Goal: Task Accomplishment & Management: Manage account settings

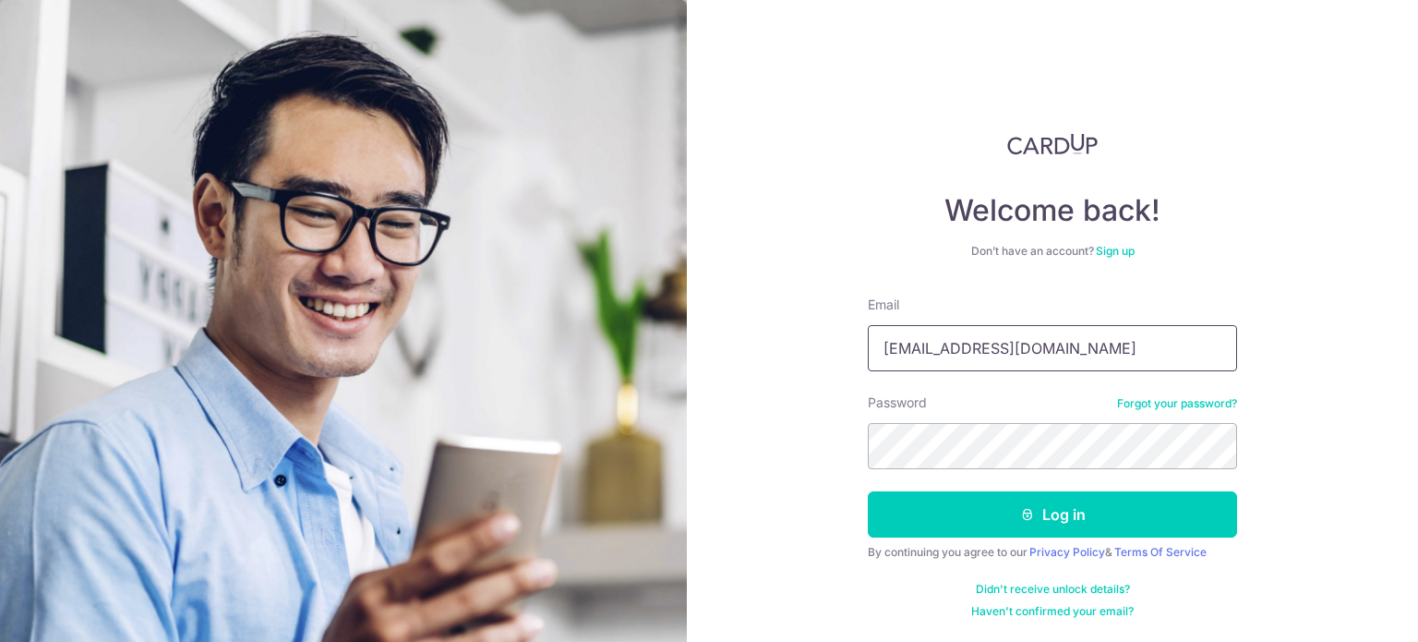
type input "[EMAIL_ADDRESS][DOMAIN_NAME]"
click at [868, 491] on button "Log in" at bounding box center [1052, 514] width 369 height 46
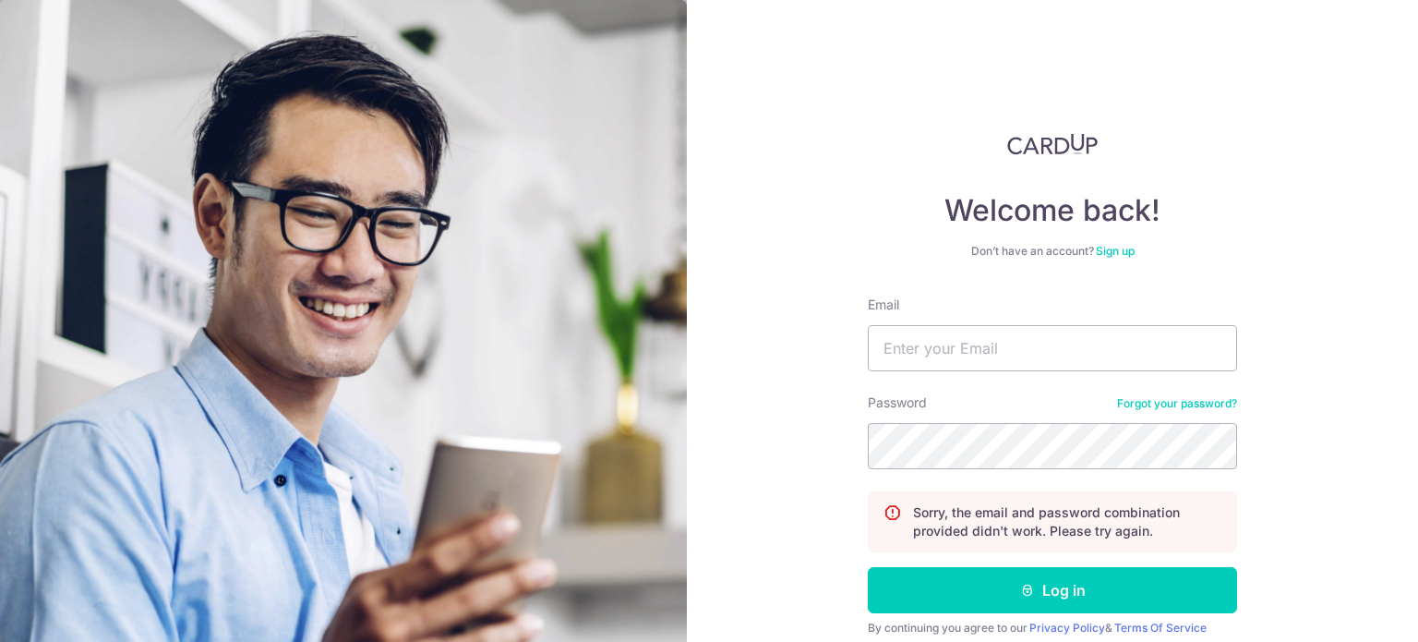
click at [977, 334] on input "Email" at bounding box center [1052, 348] width 369 height 46
type input "[EMAIL_ADDRESS][DOMAIN_NAME]"
click at [868, 567] on button "Log in" at bounding box center [1052, 590] width 369 height 46
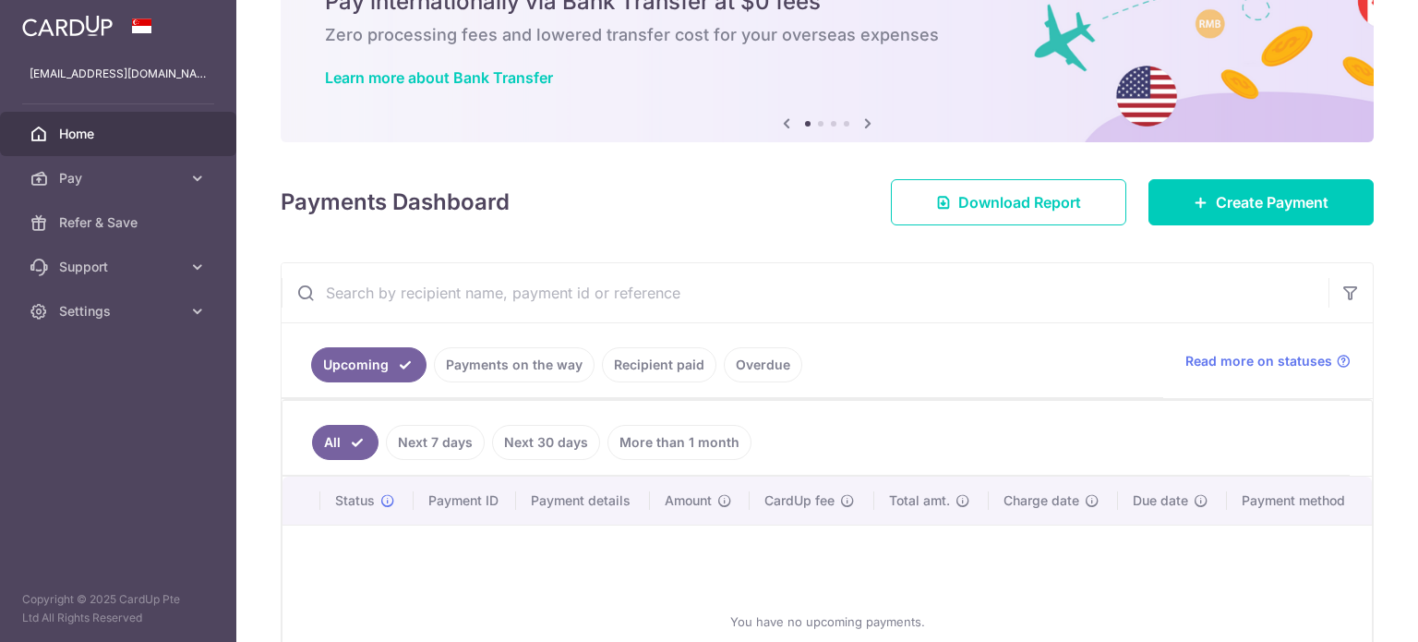
scroll to position [185, 0]
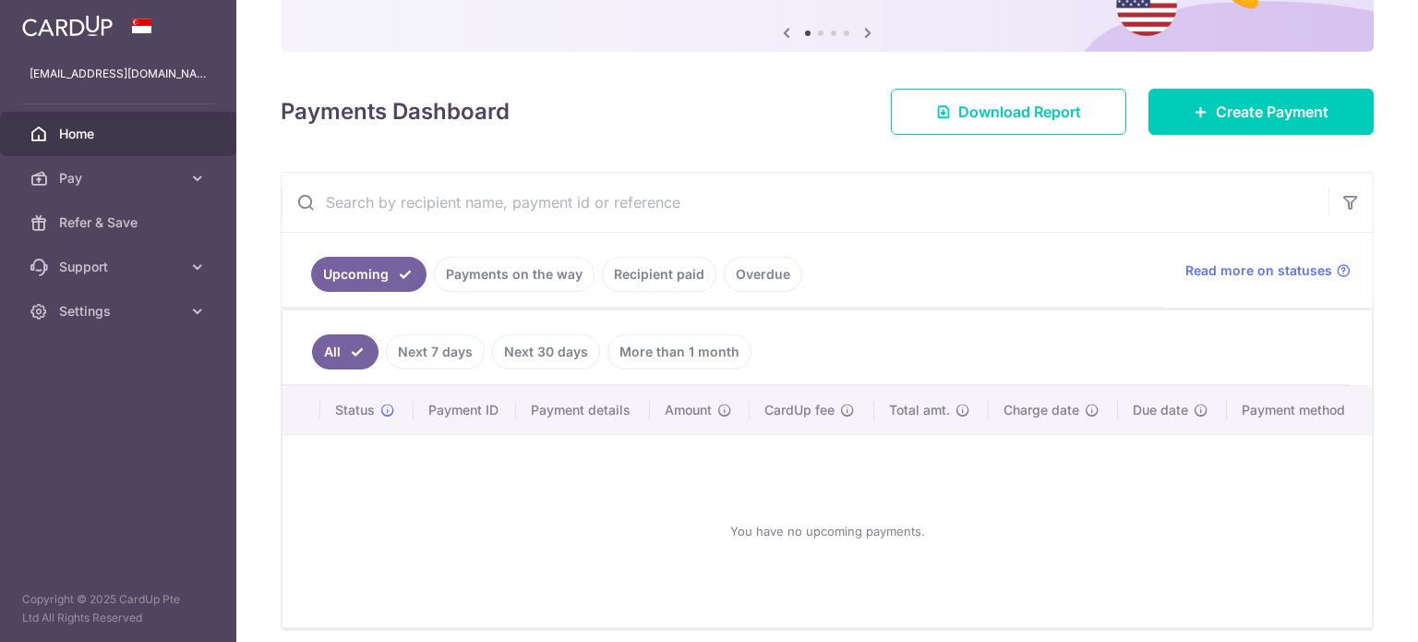
click at [546, 289] on link "Payments on the way" at bounding box center [514, 274] width 161 height 35
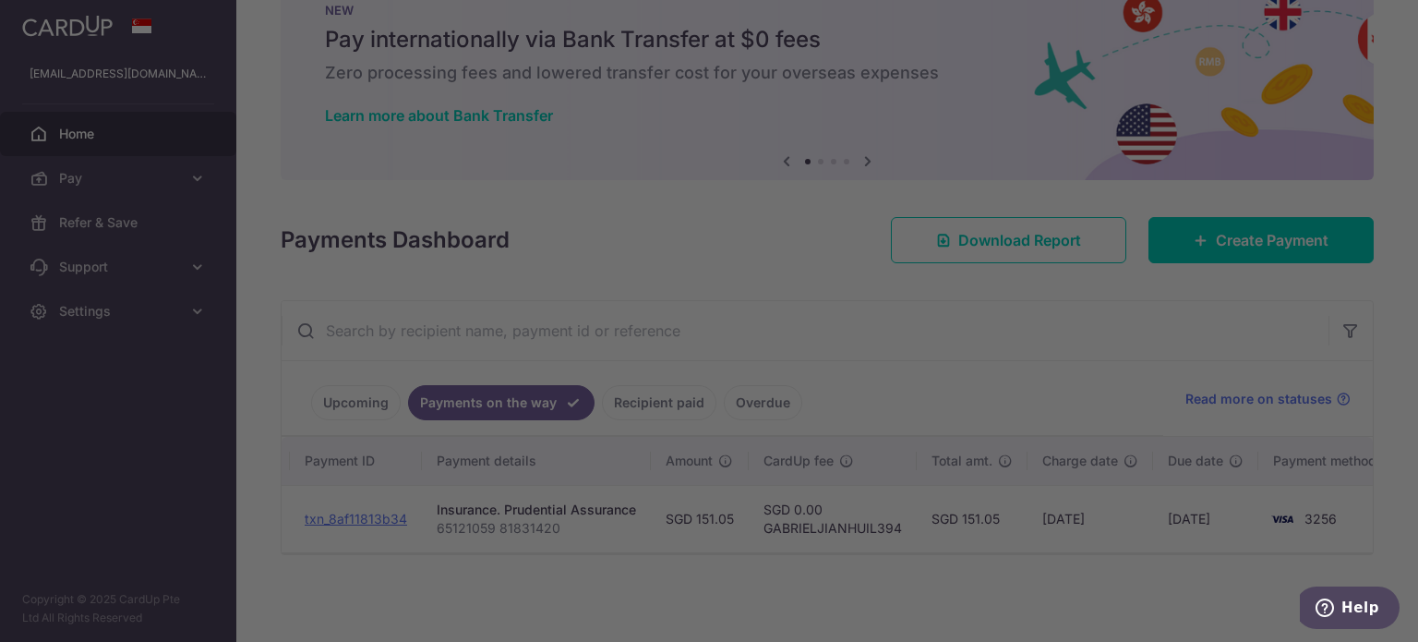
scroll to position [0, 230]
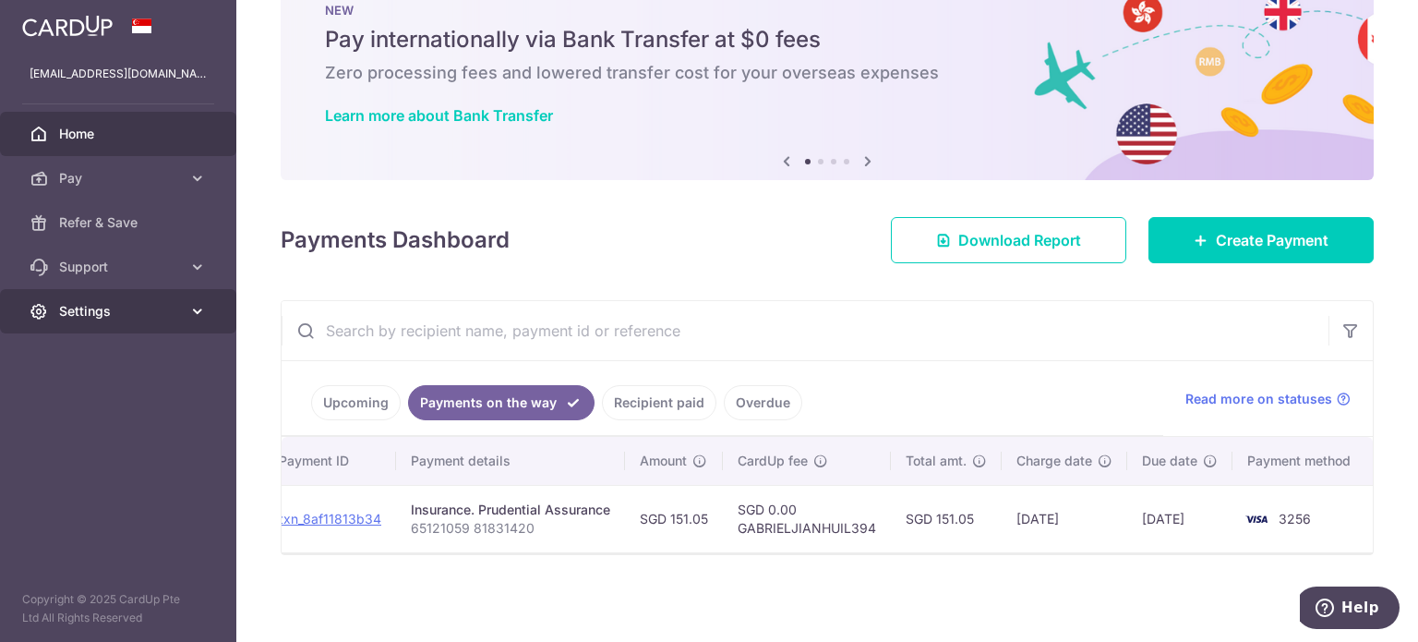
click at [152, 306] on span "Settings" at bounding box center [120, 311] width 122 height 18
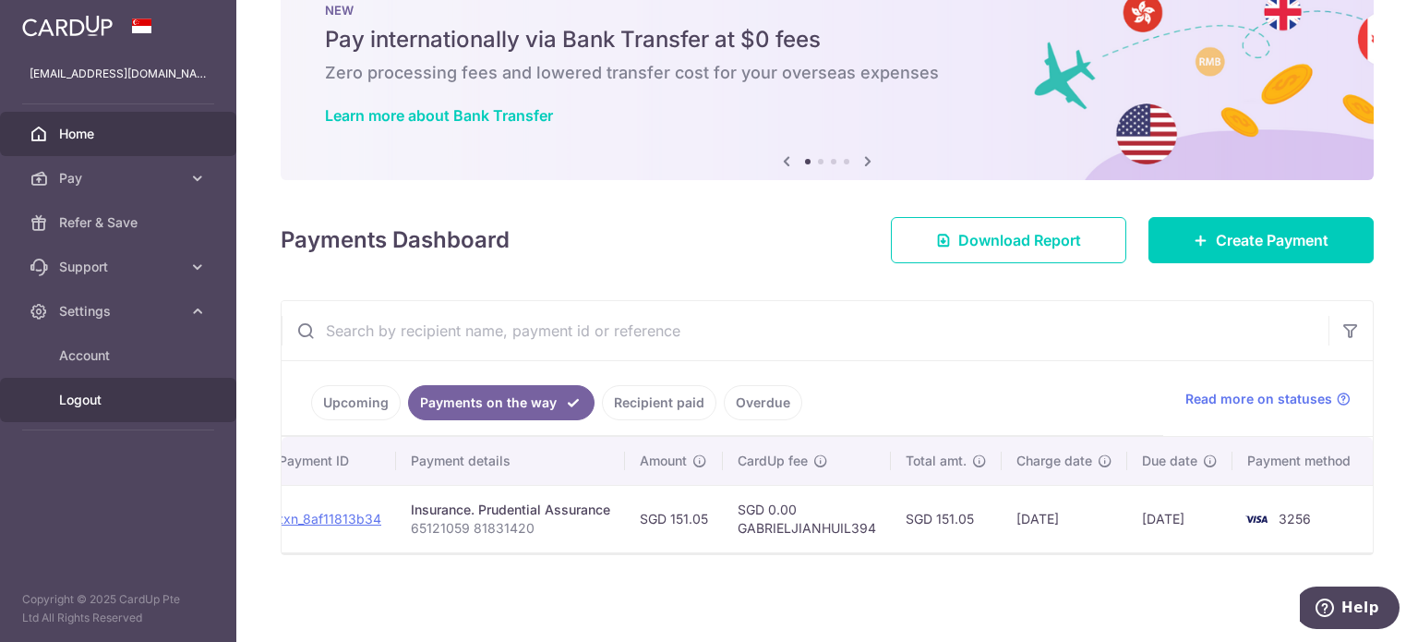
click at [128, 402] on span "Logout" at bounding box center [120, 399] width 122 height 18
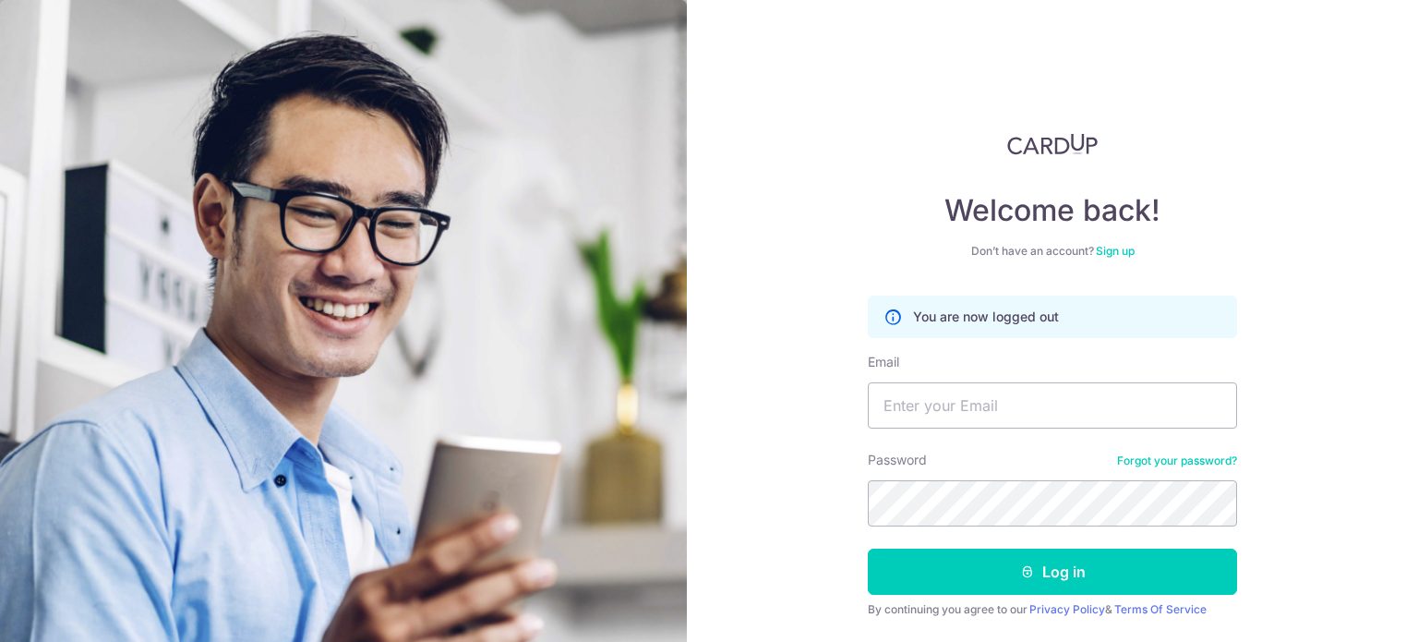
click at [929, 375] on div "Email" at bounding box center [1052, 391] width 369 height 76
click at [930, 379] on div "Email" at bounding box center [1052, 391] width 369 height 76
click at [948, 395] on input "Email" at bounding box center [1052, 405] width 369 height 46
type input "[EMAIL_ADDRESS][DOMAIN_NAME]"
click at [868, 548] on button "Log in" at bounding box center [1052, 571] width 369 height 46
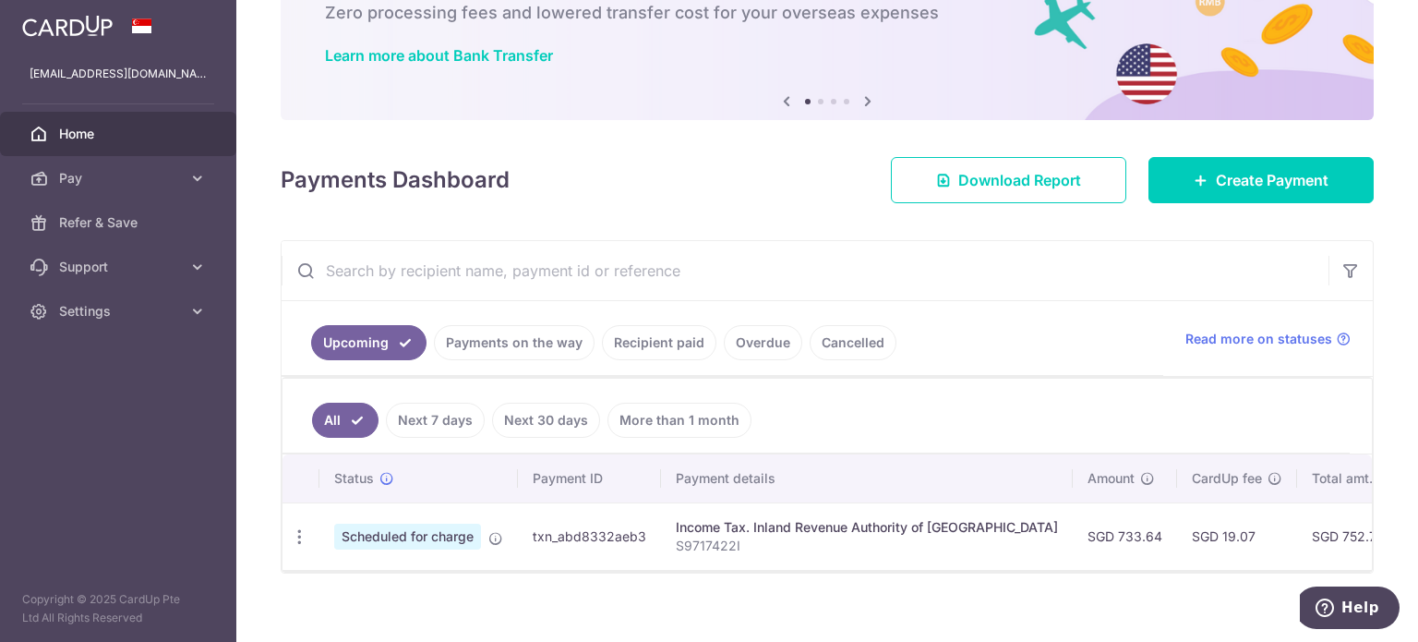
scroll to position [140, 0]
